Goal: Find specific page/section: Find specific page/section

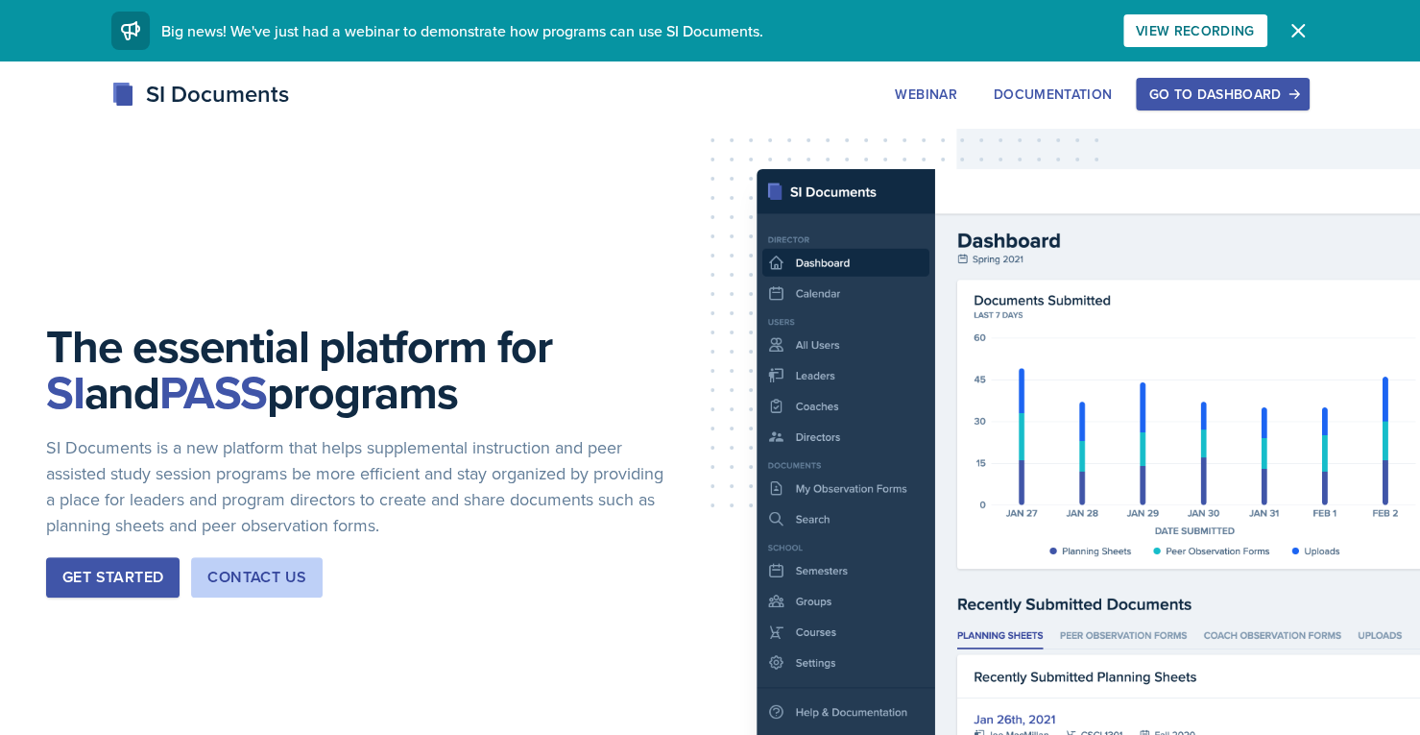
click at [1245, 99] on div "Go to Dashboard" at bounding box center [1223, 93] width 148 height 15
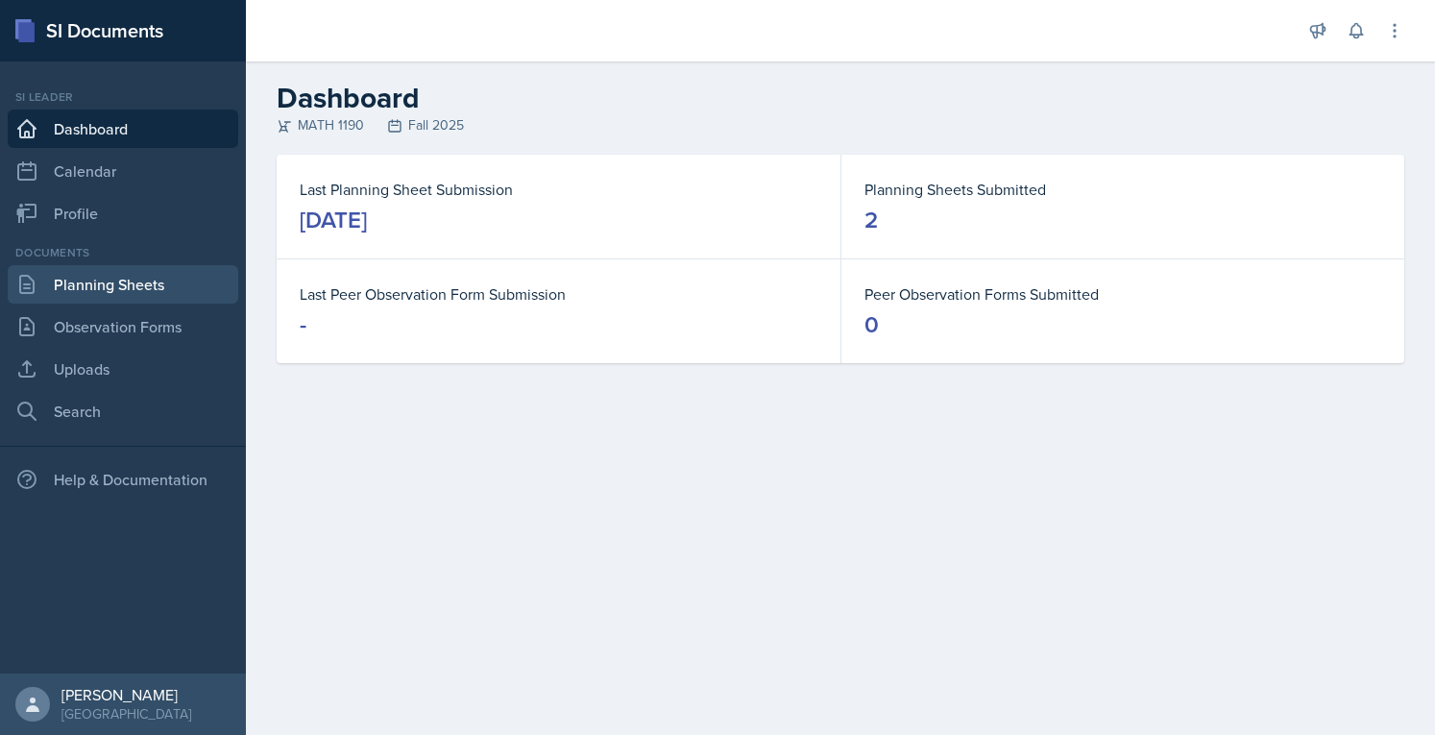
click at [187, 285] on link "Planning Sheets" at bounding box center [123, 284] width 230 height 38
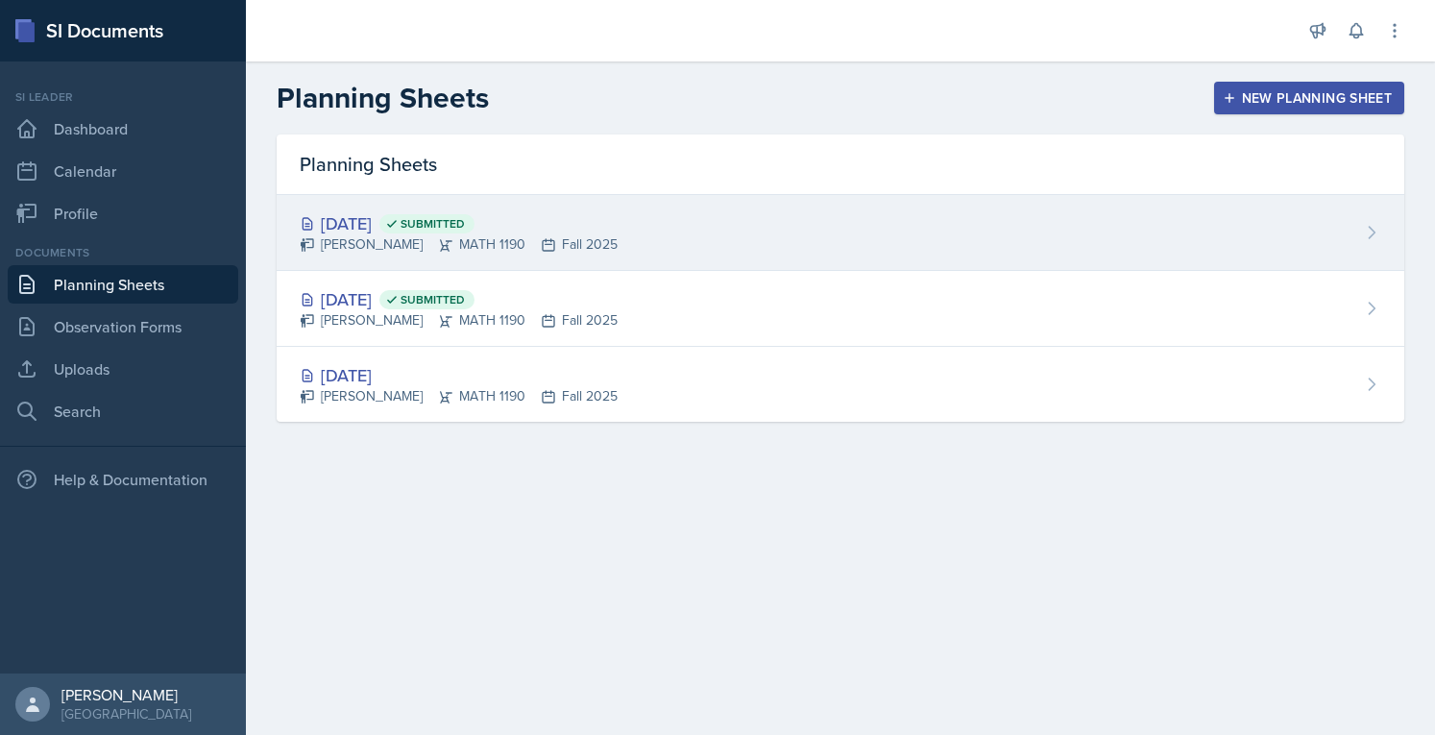
click at [424, 233] on div "[DATE] Submitted" at bounding box center [459, 223] width 318 height 26
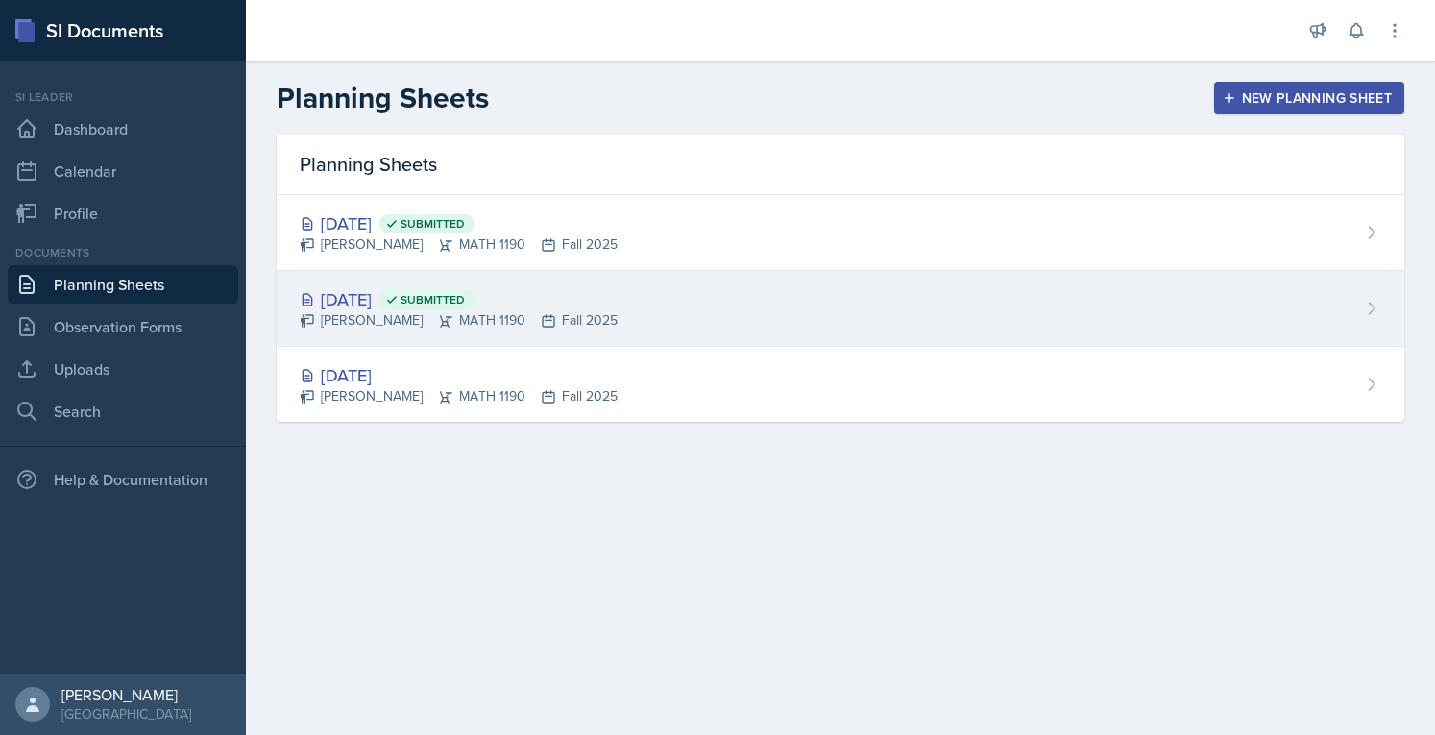
click at [461, 319] on div "[PERSON_NAME] MATH 1190 Fall 2025" at bounding box center [459, 320] width 318 height 20
